Goal: Task Accomplishment & Management: Use online tool/utility

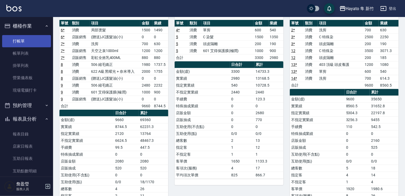
click at [18, 41] on link "打帳單" at bounding box center [26, 41] width 49 height 12
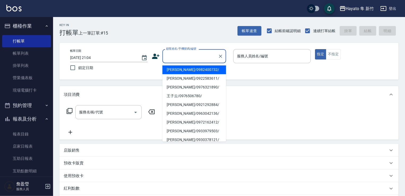
click at [173, 54] on input "顧客姓名/手機號碼/編號" at bounding box center [190, 55] width 51 height 9
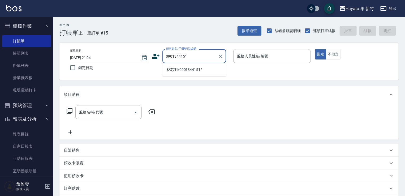
click at [186, 68] on li "林芯羽/0901344151/" at bounding box center [194, 69] width 64 height 9
type input "林芯羽/0901344151/"
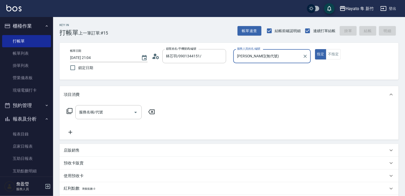
type input "[PERSON_NAME](無代號)"
click at [101, 110] on input "服務名稱/代號" at bounding box center [105, 111] width 54 height 9
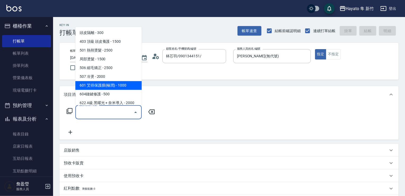
scroll to position [92, 0]
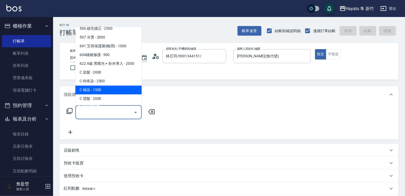
click at [102, 92] on span "C 補染 - 1500" at bounding box center [108, 89] width 66 height 9
type input "C 補染(704)"
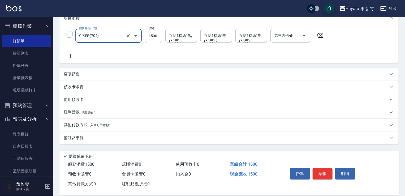
scroll to position [80, 0]
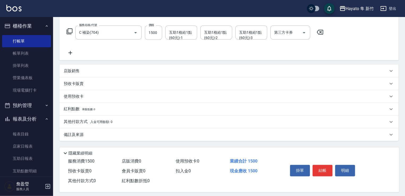
click at [100, 133] on div "備註及來源" at bounding box center [226, 135] width 324 height 6
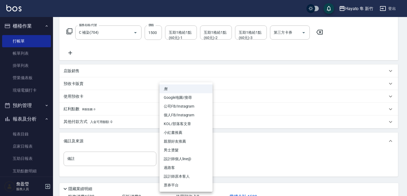
click at [182, 164] on body "[PERSON_NAME] 新竹 登出 櫃檯作業 打帳單 帳單列表 掛單列表 營業儀表板 現場電腦打卡 預約管理 預約管理 報表及分析 報表目錄 店家日報表 …" at bounding box center [203, 77] width 407 height 314
click at [181, 175] on li "設計師原本客人" at bounding box center [186, 176] width 53 height 9
type input "設計師原本客人"
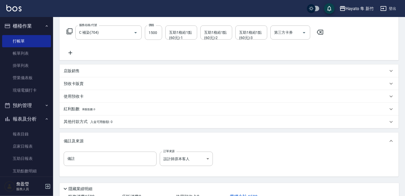
click at [114, 117] on div "其他付款方式 入金可用餘額: 0" at bounding box center [228, 121] width 339 height 13
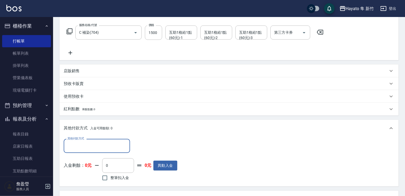
scroll to position [0, 0]
click at [87, 147] on input "其他付款方式" at bounding box center [97, 145] width 62 height 9
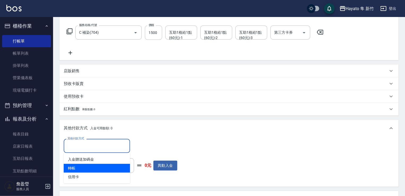
click at [79, 167] on span "轉帳" at bounding box center [97, 168] width 66 height 9
type input "轉帳"
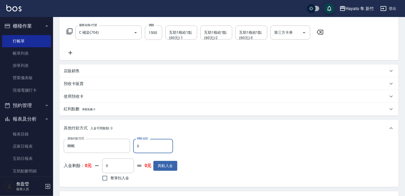
click at [143, 152] on input "0" at bounding box center [153, 146] width 40 height 14
type input "1500"
click at [243, 163] on div "其他付款方式 轉帳 其他付款方式 轉帳金額 1500 轉帳金額 入金剩餘： 0元 0 ​ 整筆扣入金 0元 異動入金" at bounding box center [229, 161] width 331 height 44
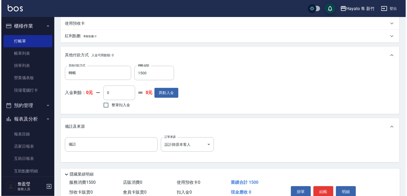
scroll to position [178, 0]
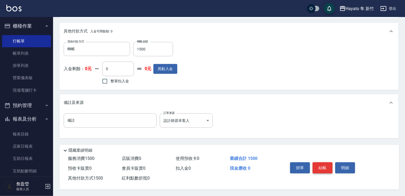
click at [322, 165] on button "結帳" at bounding box center [322, 167] width 20 height 11
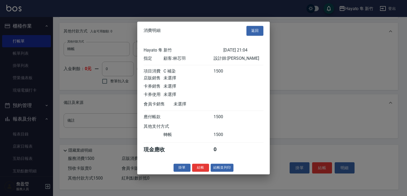
click at [201, 165] on div "消費明細 返回 Hayato 隼 新竹 [DATE] 21:04 指定 顧客: 林芯羽 設計師: [PERSON_NAME] 項目消費 C 補染 1500 店…" at bounding box center [203, 97] width 133 height 153
click at [199, 170] on button "結帳" at bounding box center [200, 167] width 17 height 8
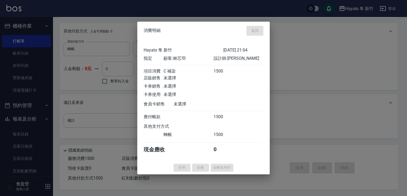
type input "[DATE] 21:05"
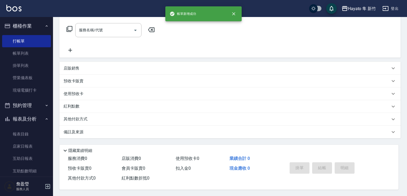
scroll to position [0, 0]
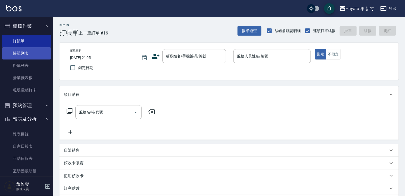
click at [29, 52] on link "帳單列表" at bounding box center [26, 53] width 49 height 12
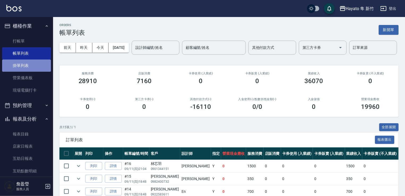
click at [26, 66] on link "掛單列表" at bounding box center [26, 65] width 49 height 12
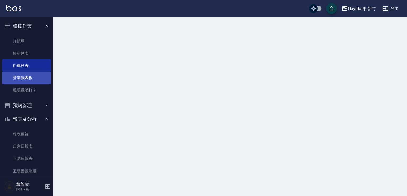
click at [24, 75] on link "營業儀表板" at bounding box center [26, 78] width 49 height 12
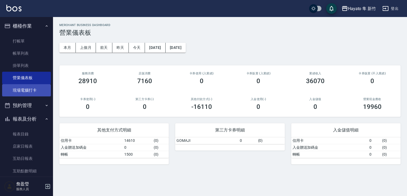
click at [27, 89] on link "現場電腦打卡" at bounding box center [26, 90] width 49 height 12
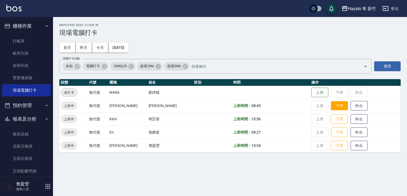
click at [335, 104] on button "下班" at bounding box center [339, 105] width 17 height 9
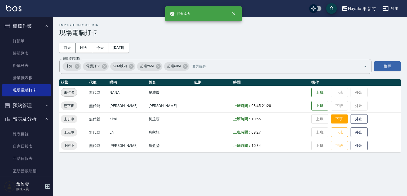
click at [332, 119] on button "下班" at bounding box center [339, 118] width 17 height 9
click at [331, 131] on button "下班" at bounding box center [339, 132] width 17 height 9
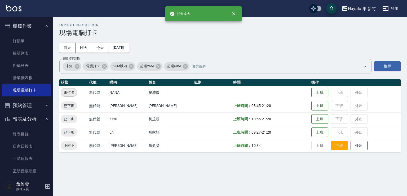
click at [331, 141] on button "下班" at bounding box center [339, 145] width 17 height 9
